Goal: Information Seeking & Learning: Check status

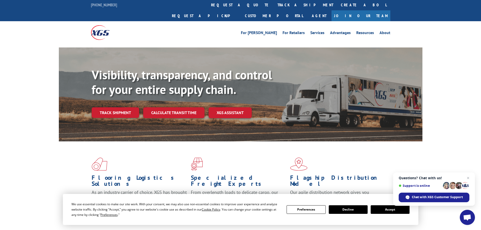
scroll to position [3, 0]
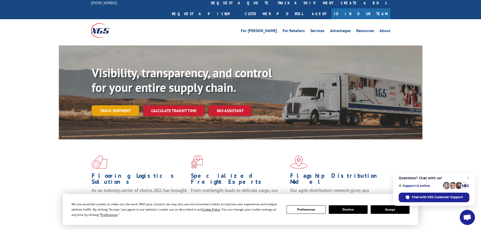
click at [113, 105] on link "Track shipment" at bounding box center [115, 110] width 47 height 11
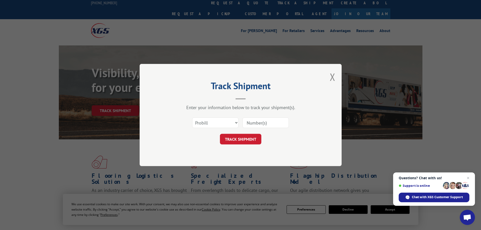
click at [268, 122] on input at bounding box center [265, 122] width 46 height 11
paste input "5476706"
type input "5476706"
click at [248, 141] on button "TRACK SHIPMENT" at bounding box center [240, 139] width 41 height 11
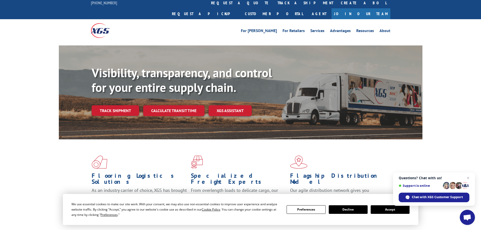
click at [121, 105] on link "Track shipment" at bounding box center [115, 110] width 47 height 11
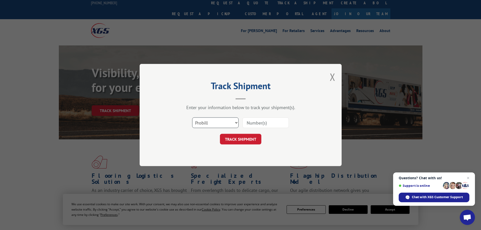
click at [217, 120] on select "Select category... Probill BOL PO" at bounding box center [215, 122] width 46 height 11
select select "bol"
click at [192, 117] on select "Select category... Probill BOL PO" at bounding box center [215, 122] width 46 height 11
paste input "5476706"
type input "5476706"
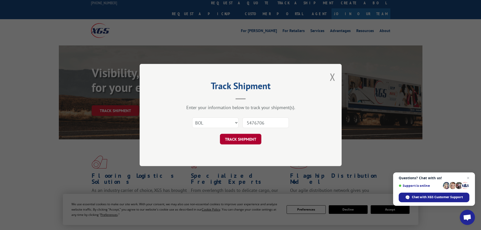
click at [246, 140] on button "TRACK SHIPMENT" at bounding box center [240, 139] width 41 height 11
